Goal: Task Accomplishment & Management: Manage account settings

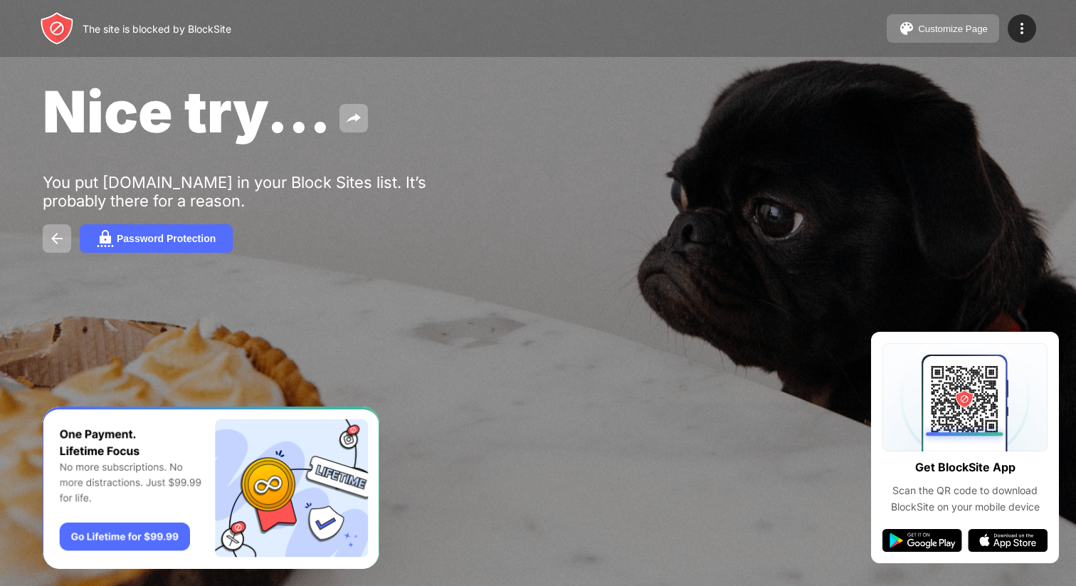
click at [923, 28] on div "Customize Page" at bounding box center [953, 28] width 70 height 11
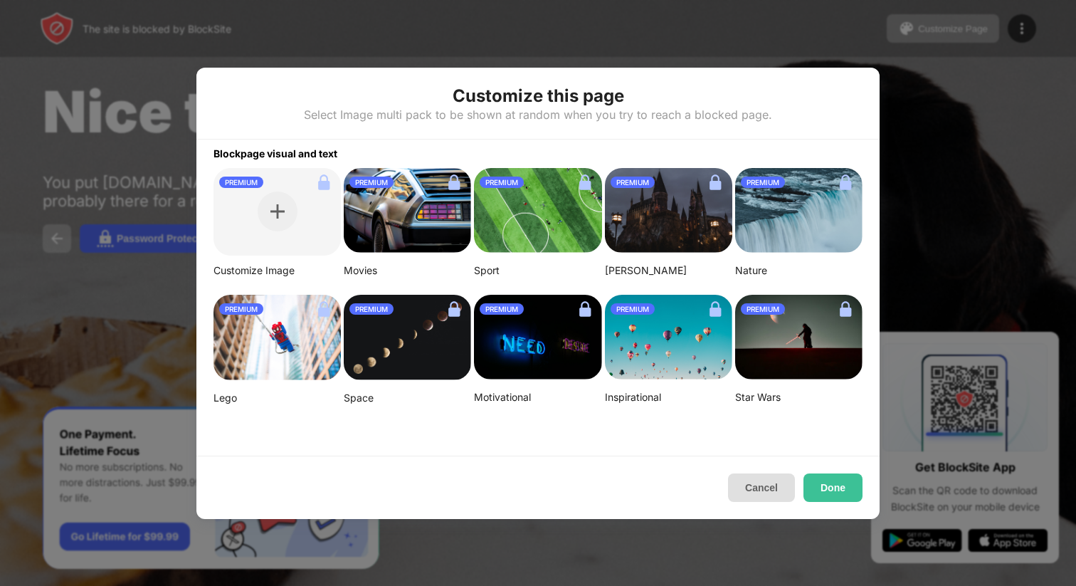
click at [757, 488] on button "Cancel" at bounding box center [761, 487] width 67 height 28
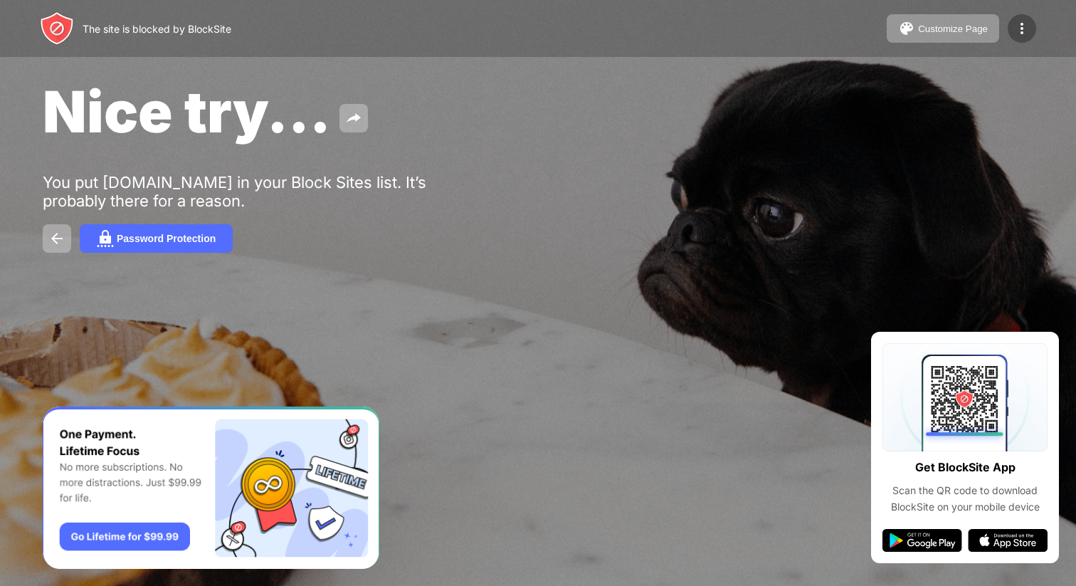
click at [1029, 37] on div at bounding box center [1022, 28] width 28 height 28
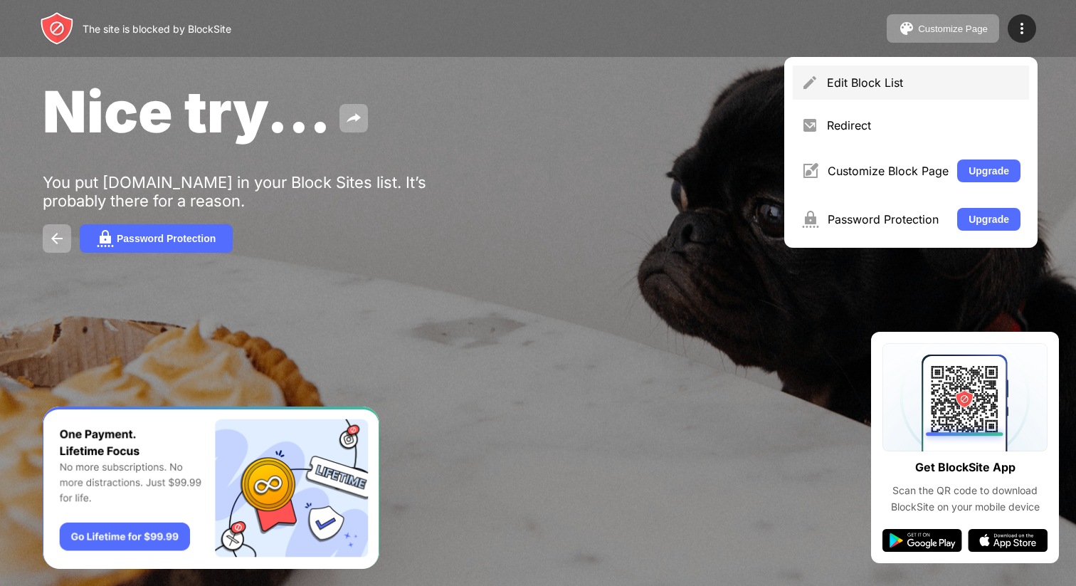
click at [917, 77] on div "Edit Block List" at bounding box center [924, 82] width 194 height 14
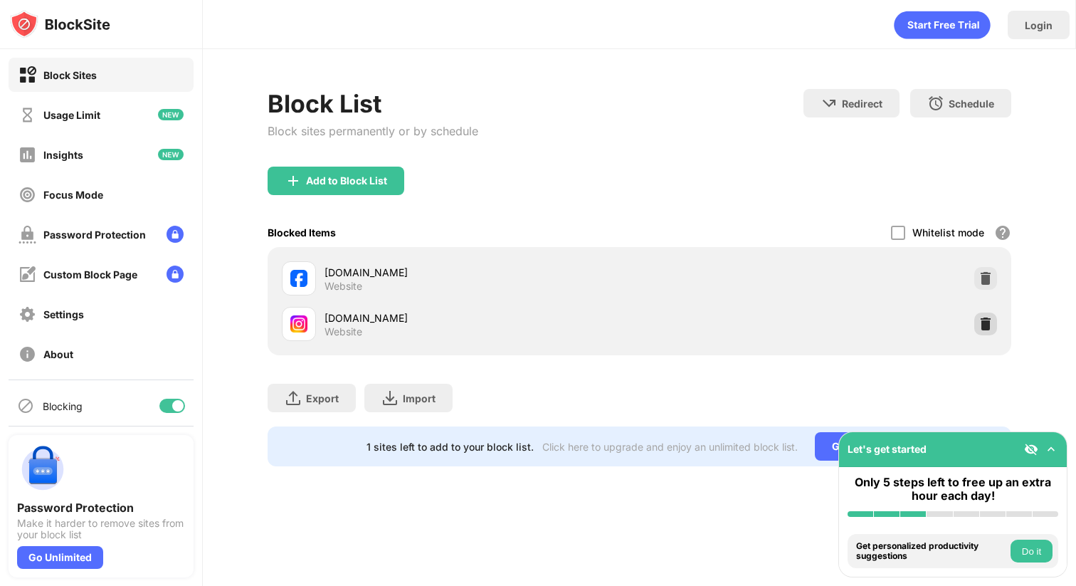
click at [988, 321] on img at bounding box center [986, 324] width 14 height 14
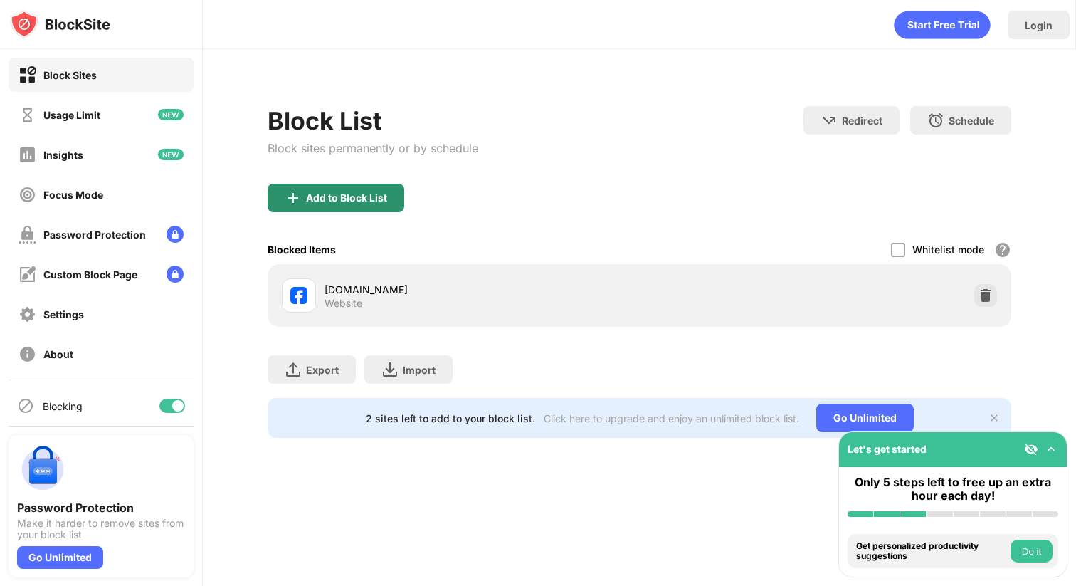
click at [366, 188] on div "Add to Block List" at bounding box center [336, 198] width 137 height 28
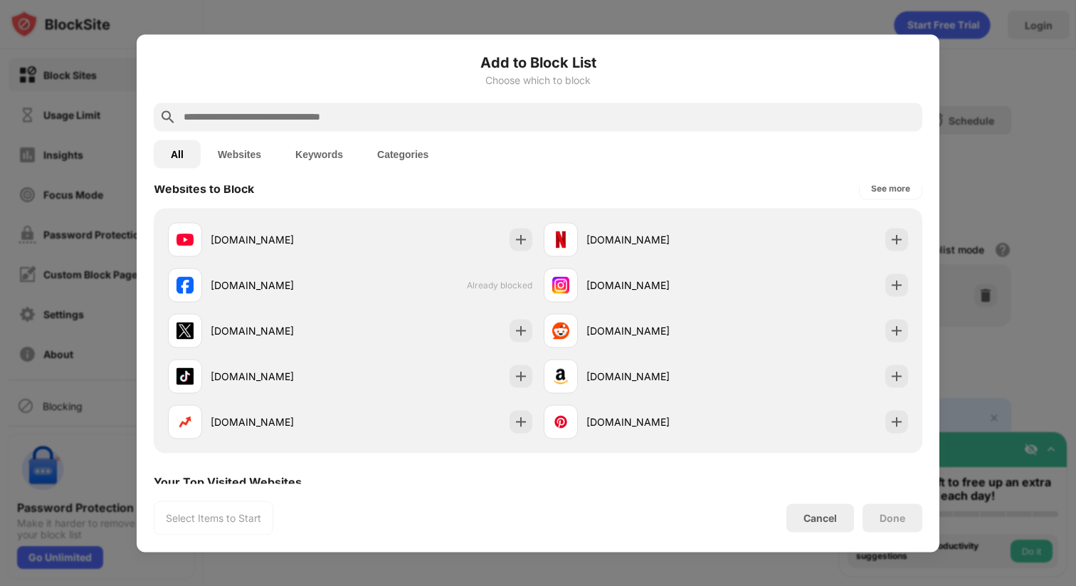
scroll to position [199, 0]
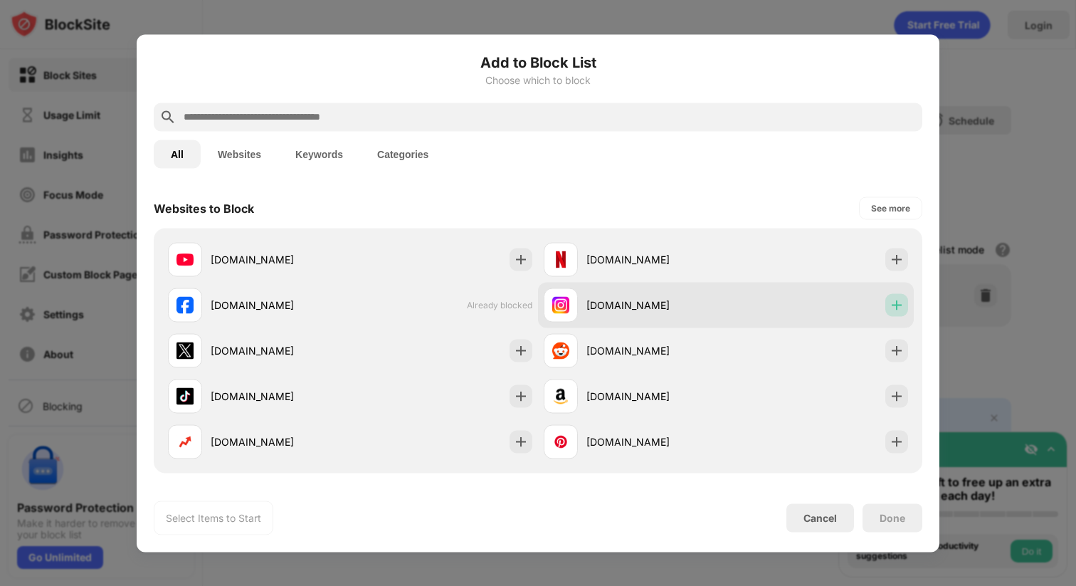
click at [900, 307] on img at bounding box center [897, 304] width 14 height 14
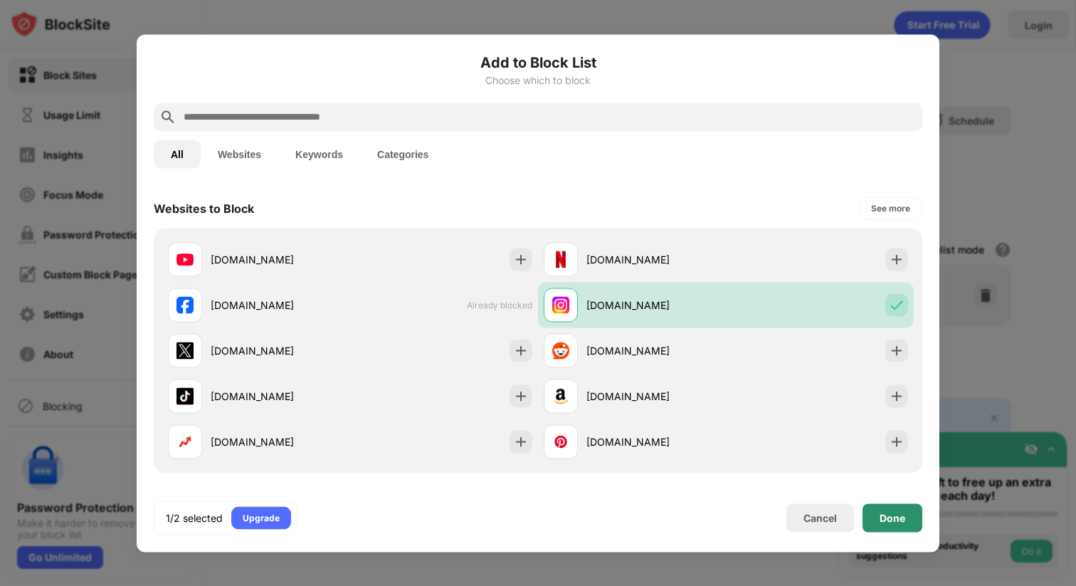
click at [882, 514] on div "Done" at bounding box center [893, 517] width 26 height 11
